Goal: Navigation & Orientation: Find specific page/section

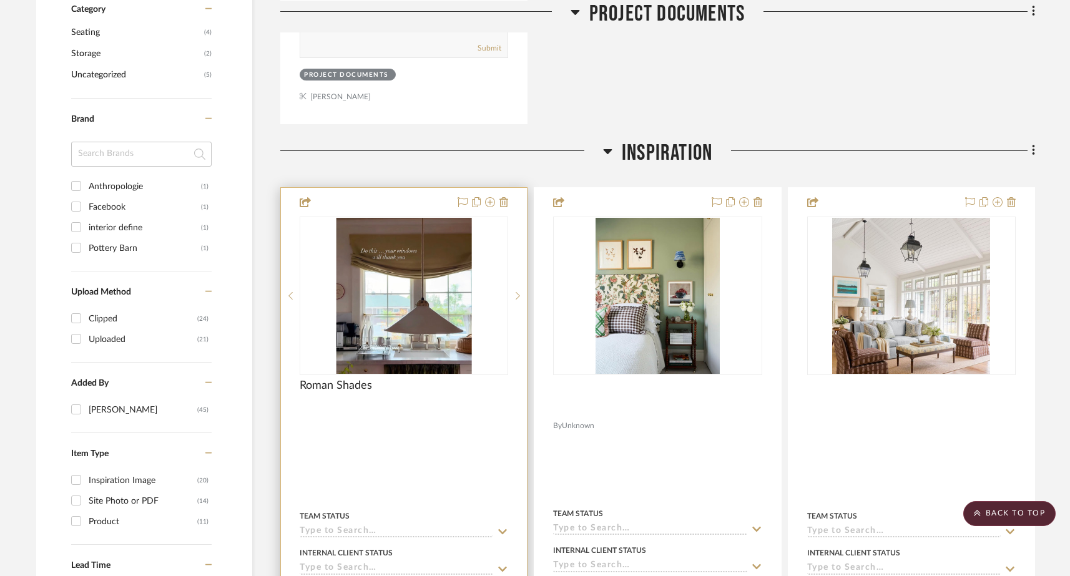
scroll to position [801, 0]
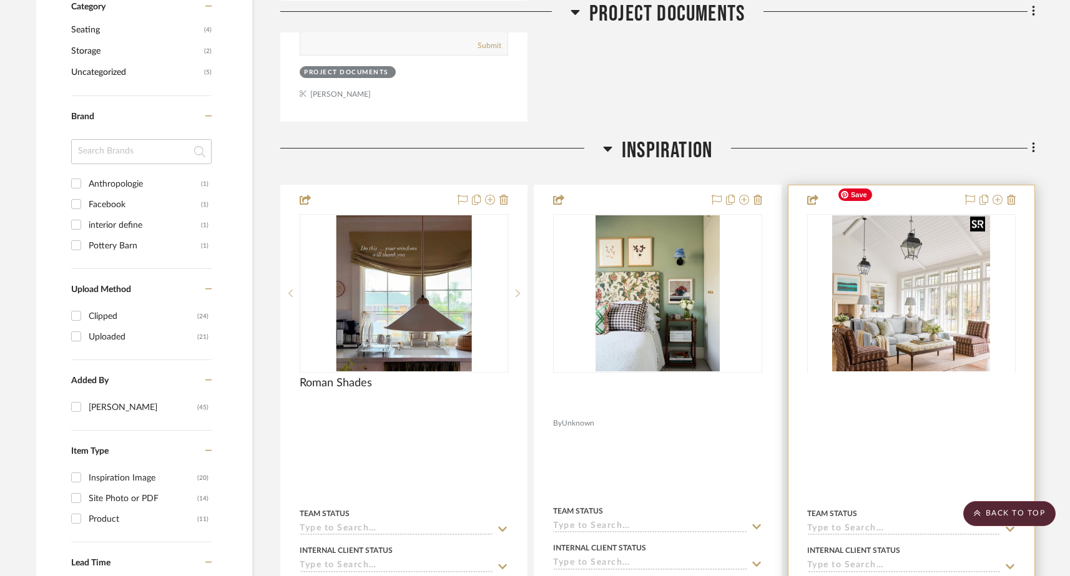
click at [879, 292] on div at bounding box center [911, 372] width 209 height 316
click at [905, 282] on img "0" at bounding box center [911, 293] width 158 height 156
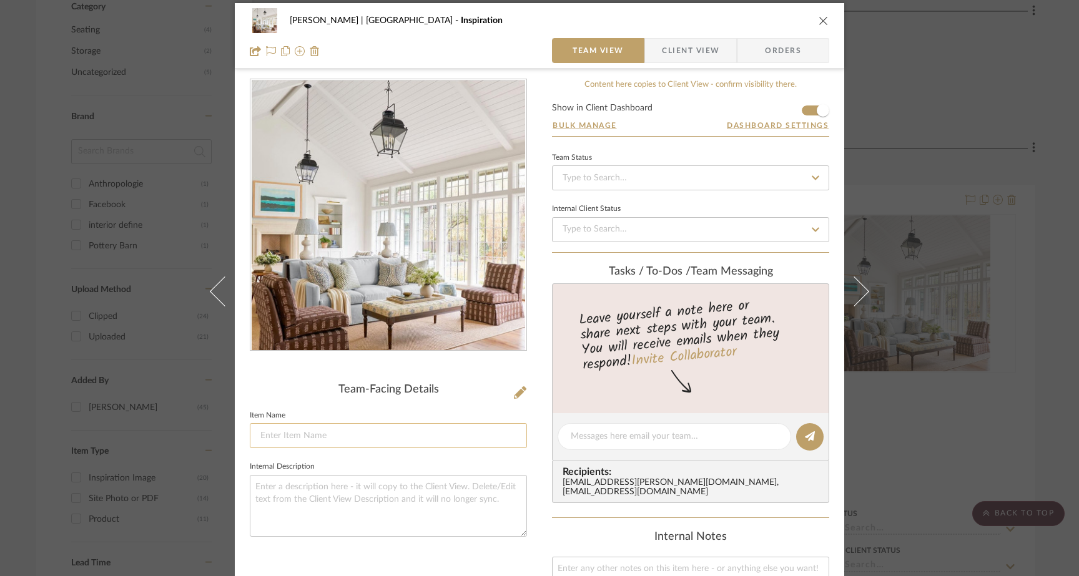
scroll to position [9, 0]
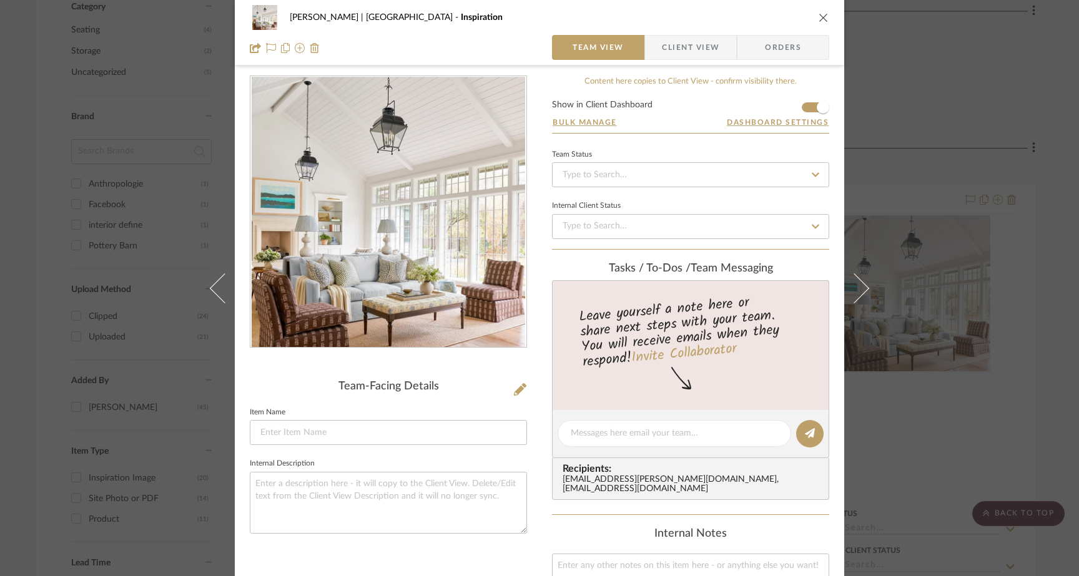
click at [819, 14] on icon "close" at bounding box center [824, 17] width 10 height 10
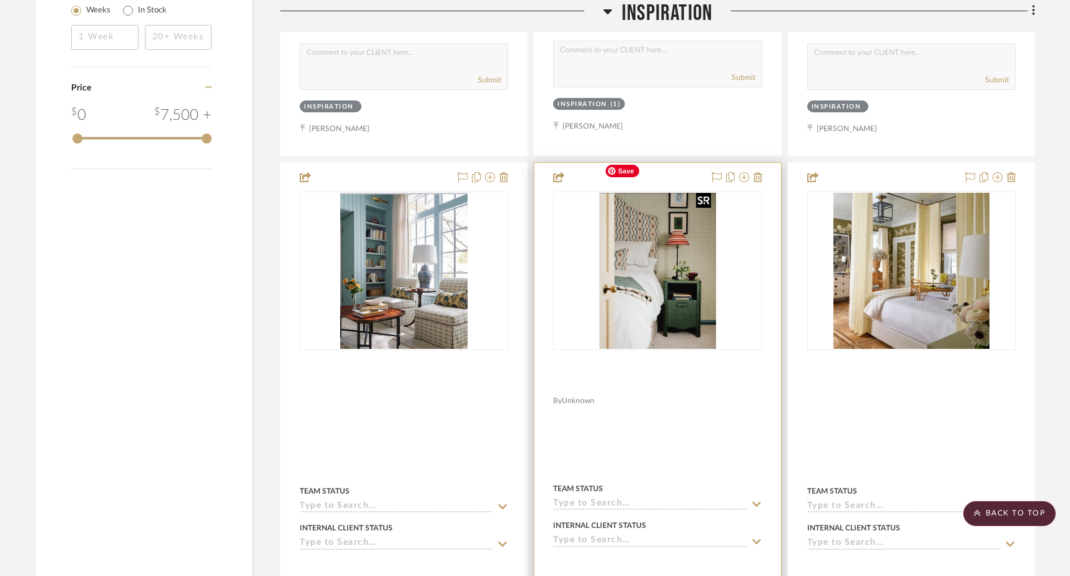
scroll to position [1382, 0]
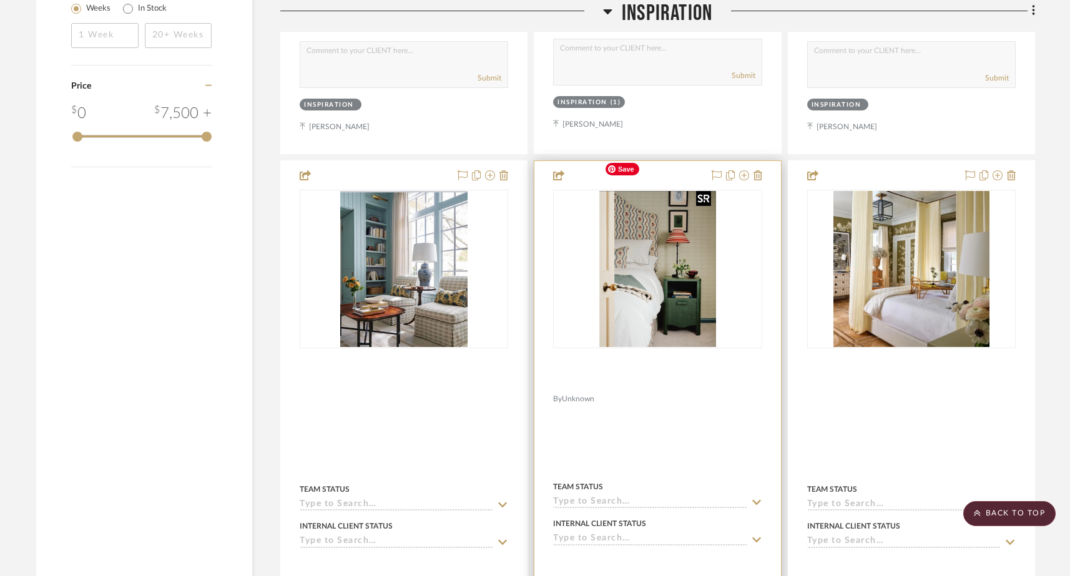
click at [676, 237] on img "0" at bounding box center [657, 269] width 116 height 156
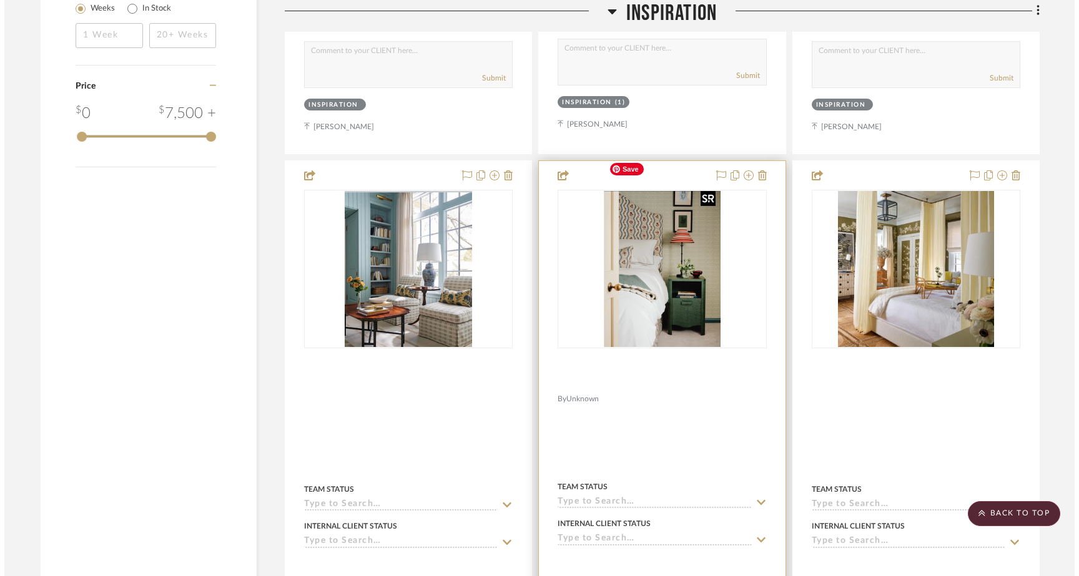
scroll to position [0, 0]
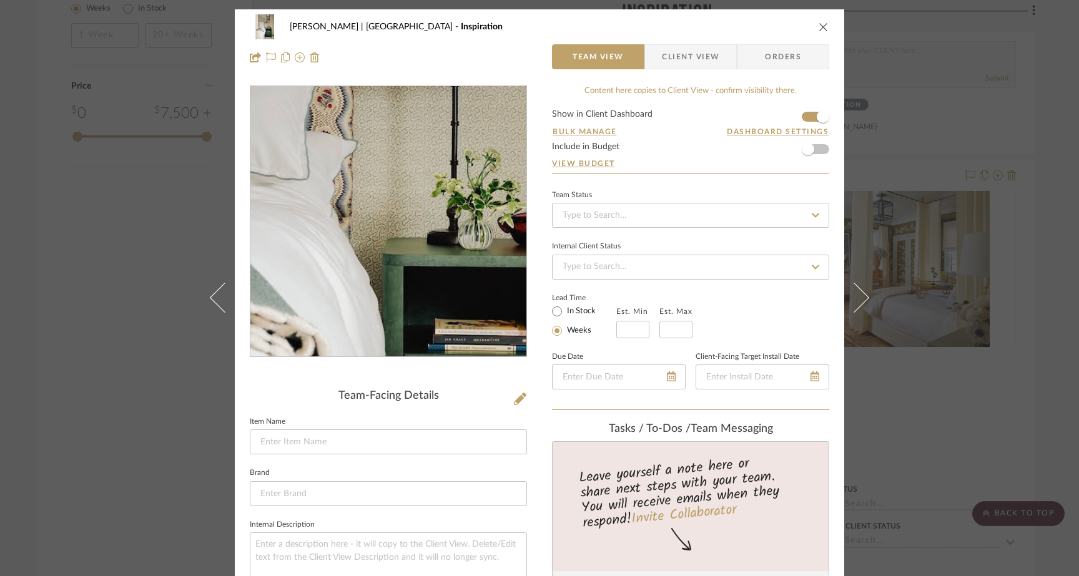
click at [396, 228] on img "0" at bounding box center [388, 221] width 202 height 271
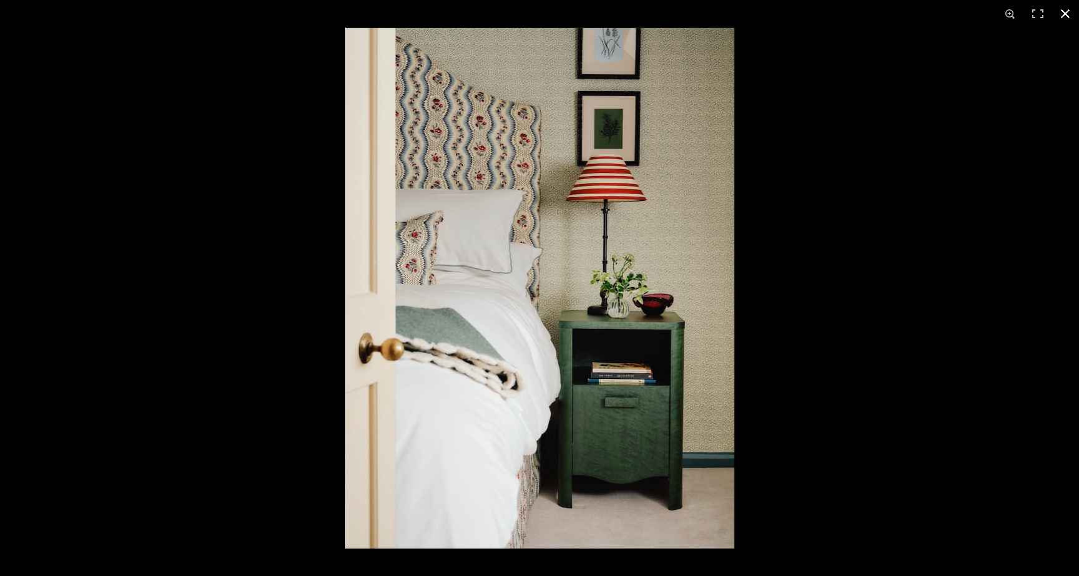
click at [1067, 14] on button at bounding box center [1065, 13] width 27 height 27
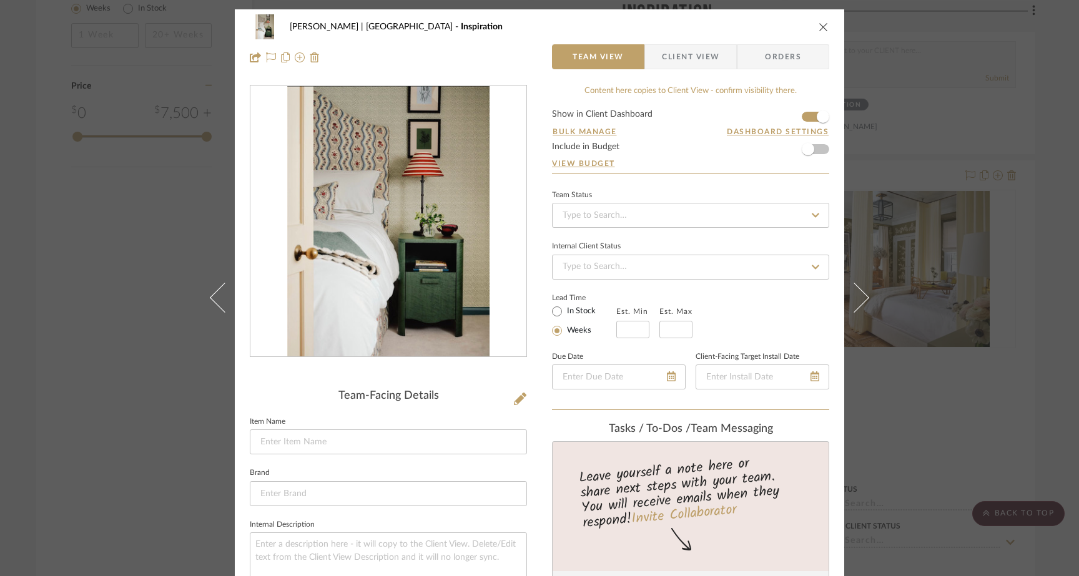
click at [822, 26] on icon "close" at bounding box center [824, 27] width 10 height 10
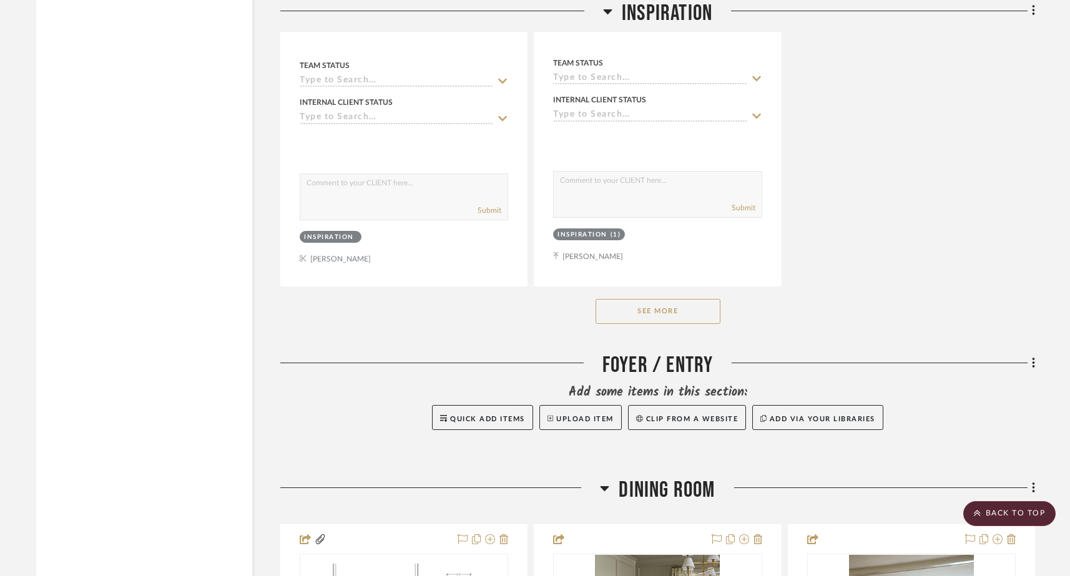
scroll to position [2368, 0]
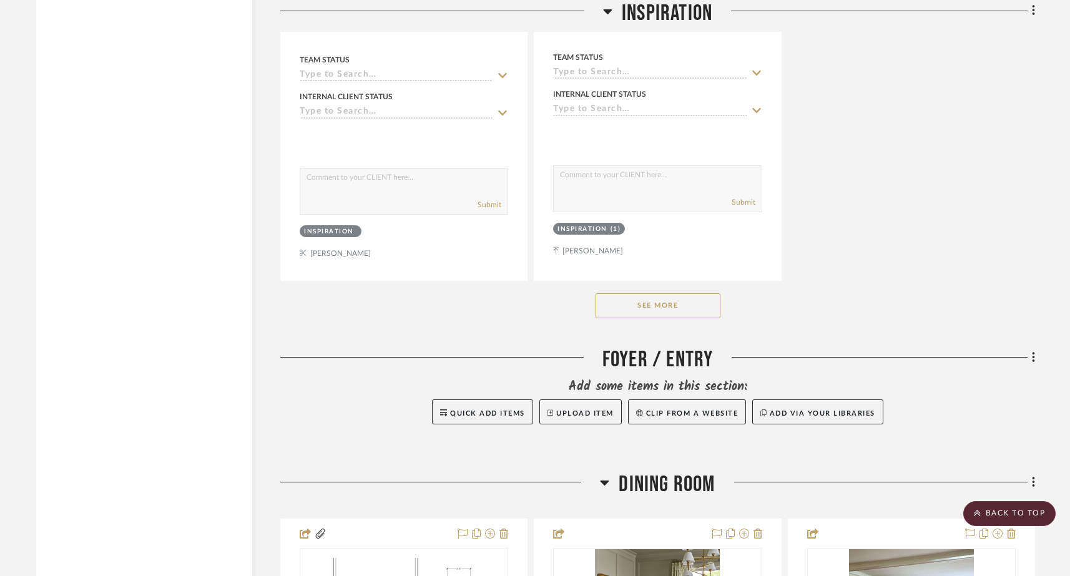
click at [699, 293] on button "See More" at bounding box center [658, 305] width 125 height 25
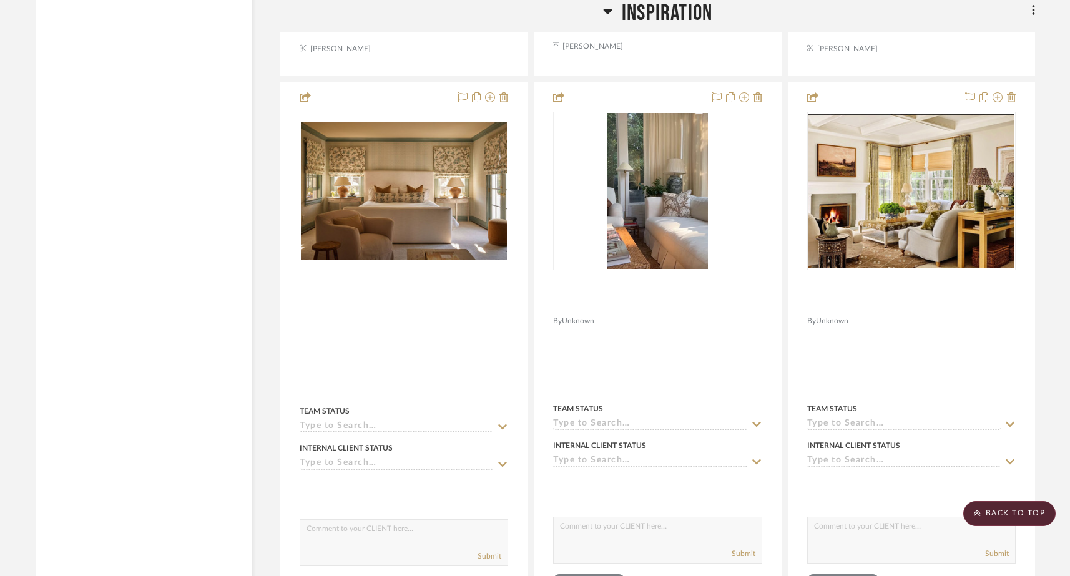
scroll to position [2015, 0]
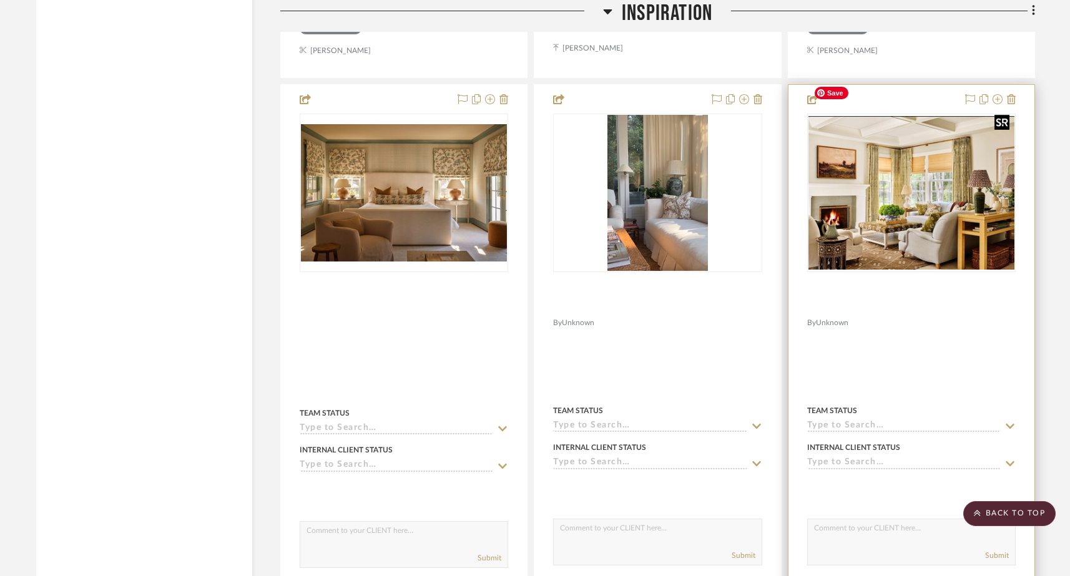
click at [0, 0] on img at bounding box center [0, 0] width 0 height 0
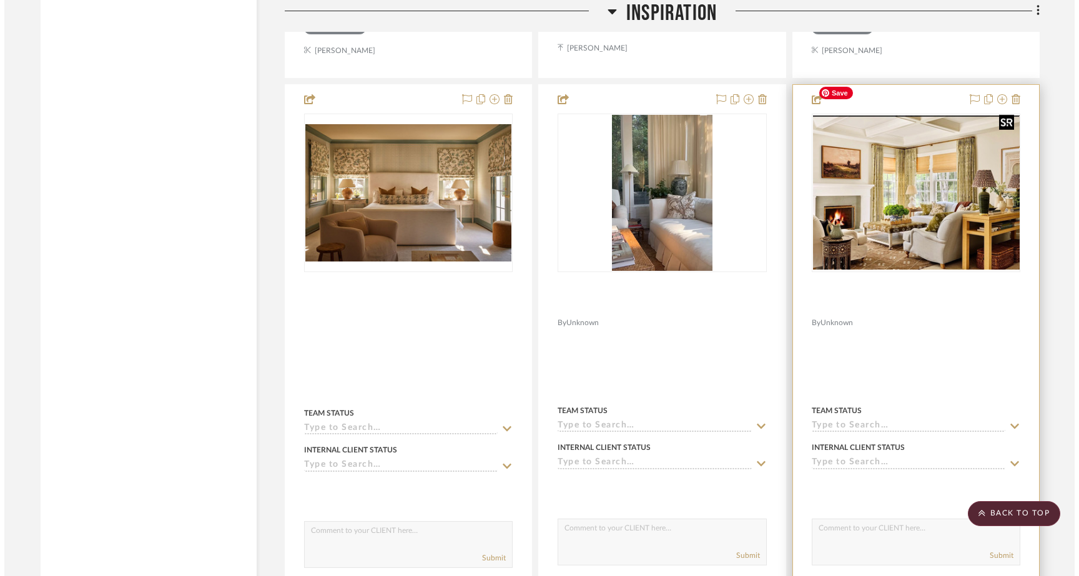
scroll to position [0, 0]
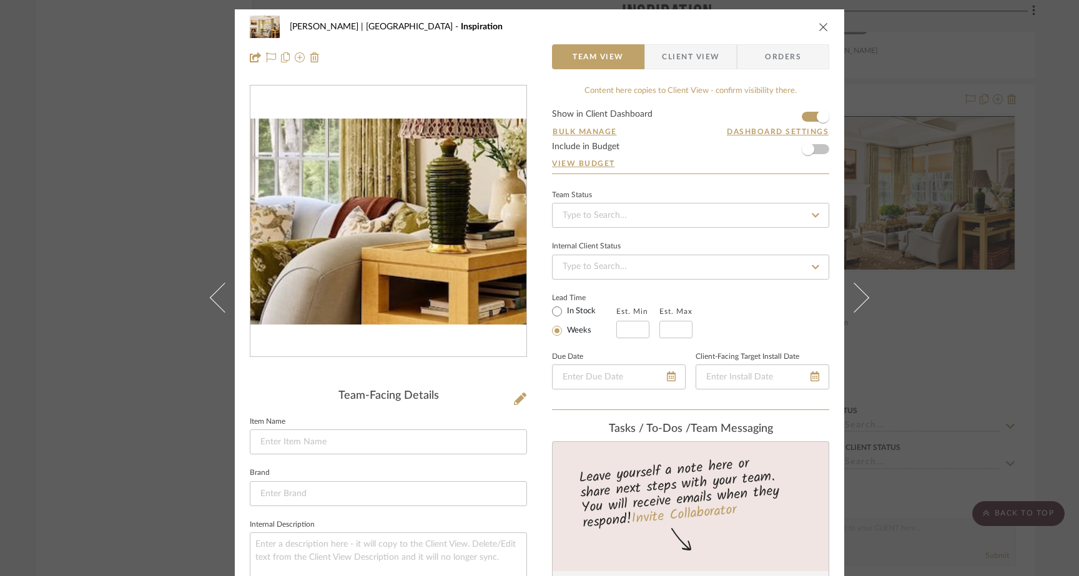
click at [455, 242] on img "0" at bounding box center [388, 222] width 276 height 206
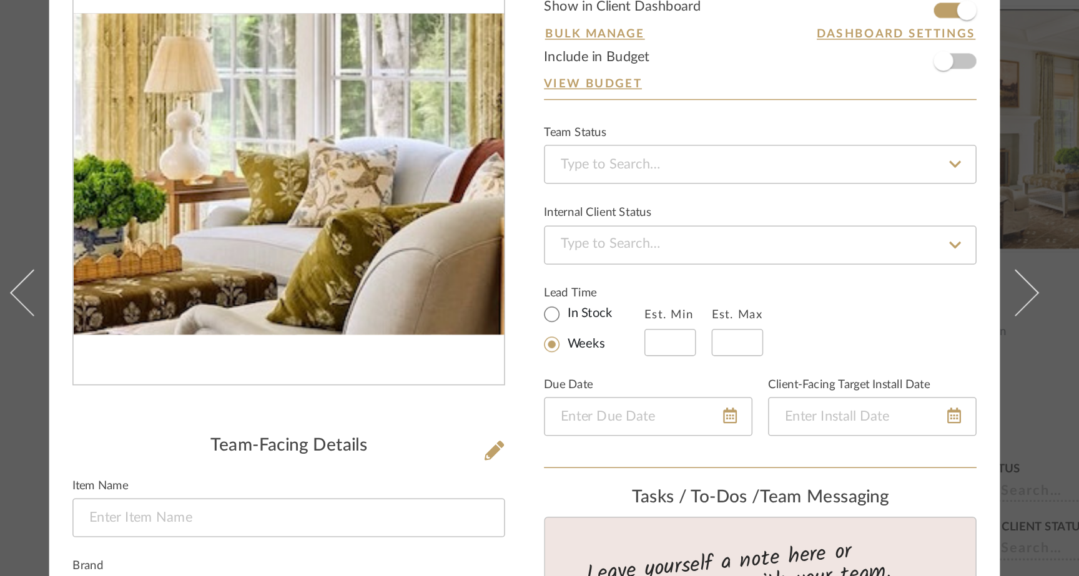
click at [401, 241] on img "0" at bounding box center [388, 222] width 276 height 206
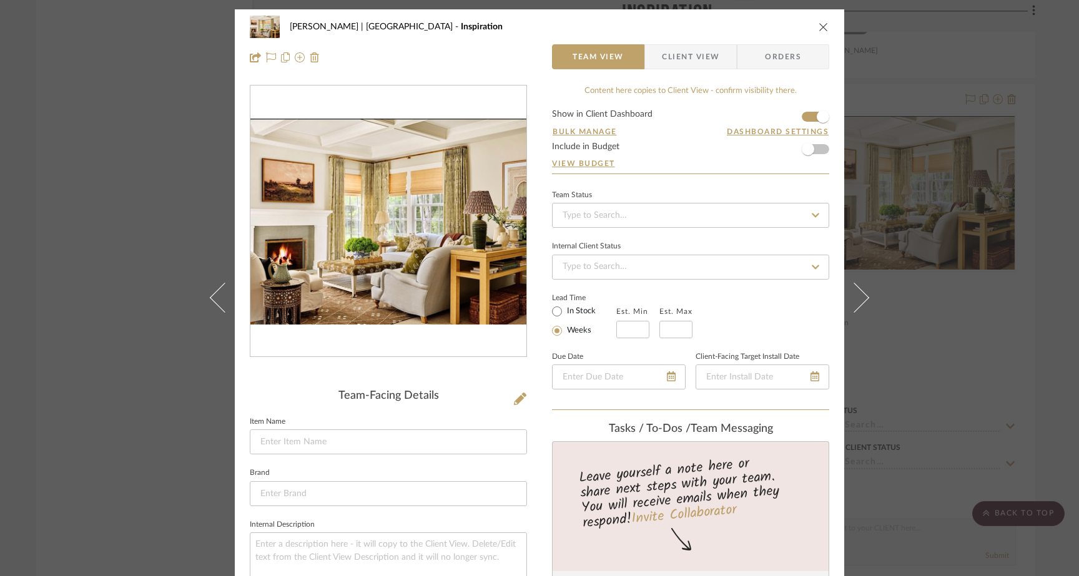
click at [148, 212] on div "[PERSON_NAME] | Upper West Side Inspiration Team View Client View Orders Team-F…" at bounding box center [539, 288] width 1079 height 576
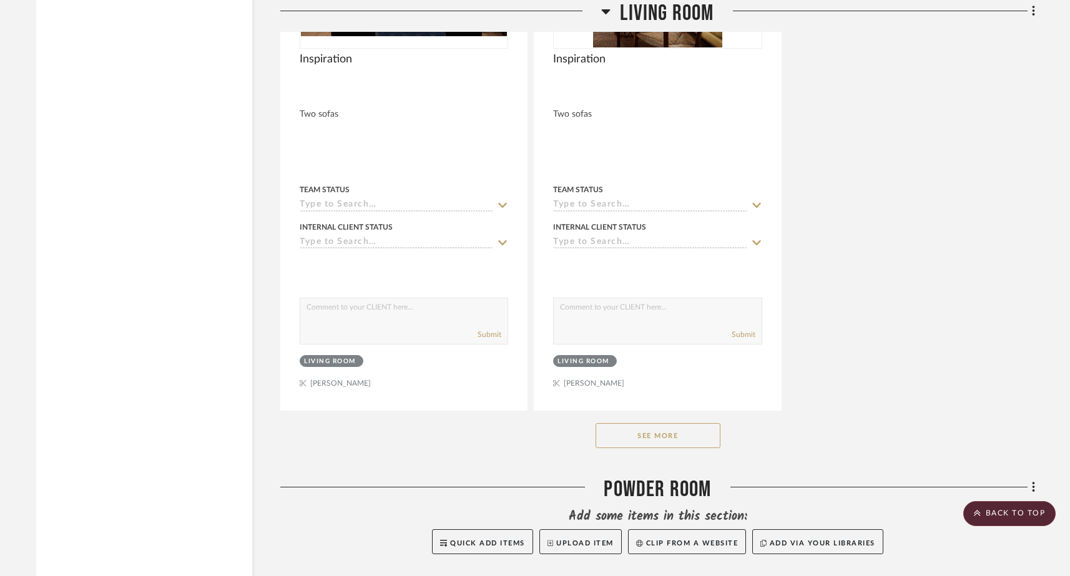
scroll to position [7883, 0]
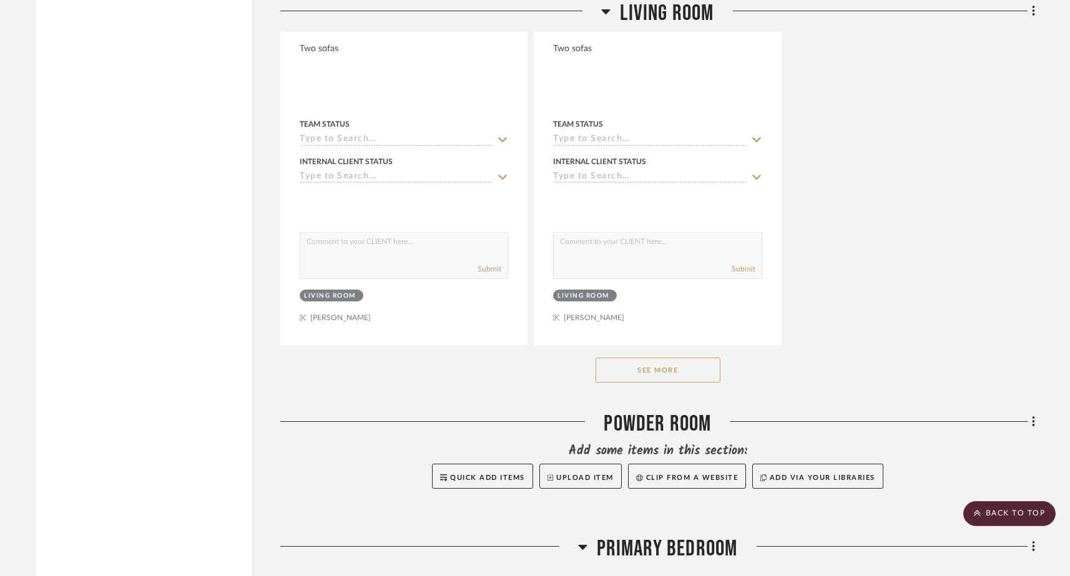
click at [671, 358] on button "See More" at bounding box center [658, 370] width 125 height 25
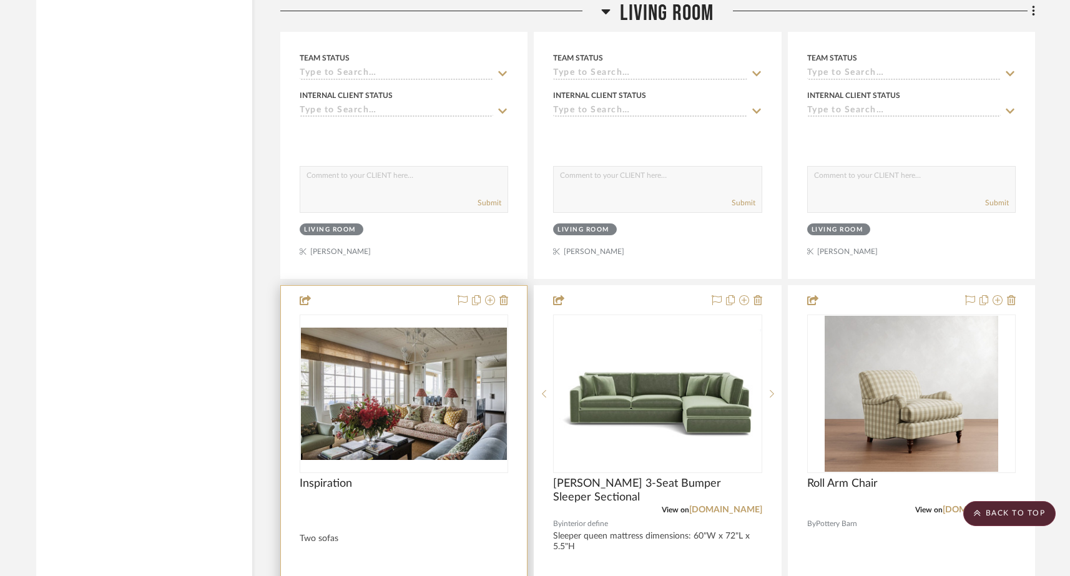
scroll to position [7984, 0]
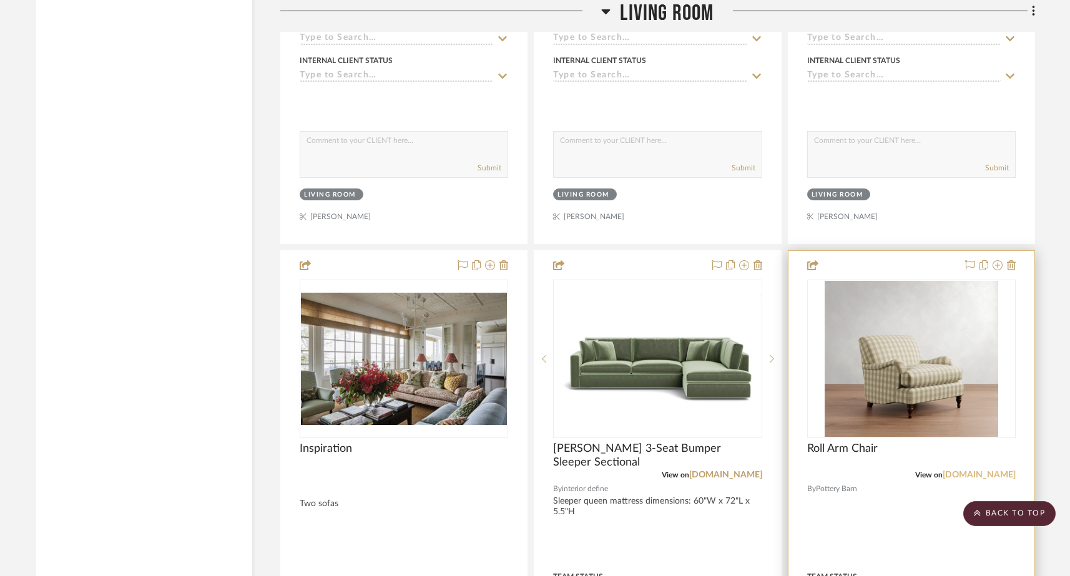
click at [997, 471] on link "[DOMAIN_NAME]" at bounding box center [979, 475] width 73 height 9
